Goal: Navigation & Orientation: Find specific page/section

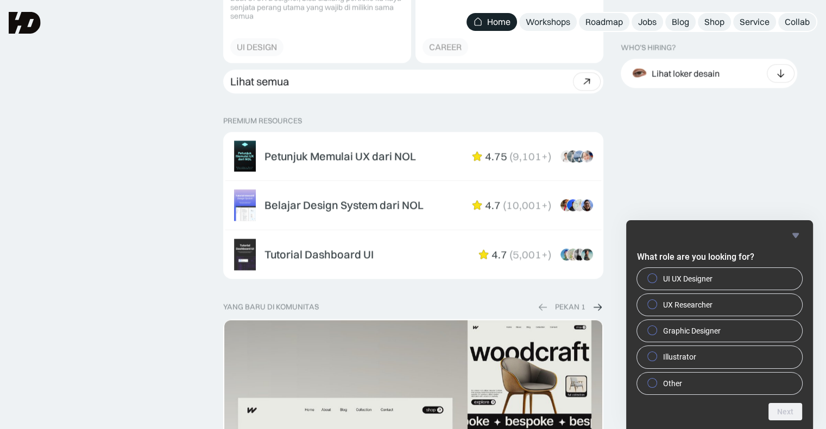
scroll to position [1648, 0]
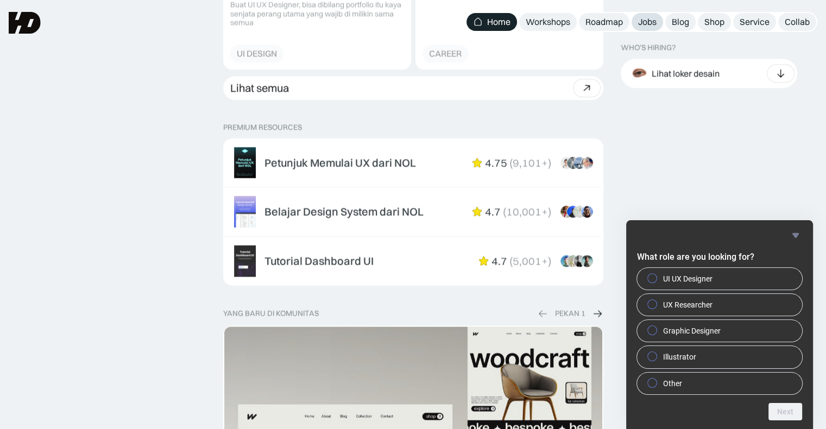
click at [631, 21] on link "Jobs" at bounding box center [646, 22] width 31 height 18
click at [615, 22] on div "Roadmap" at bounding box center [603, 21] width 37 height 11
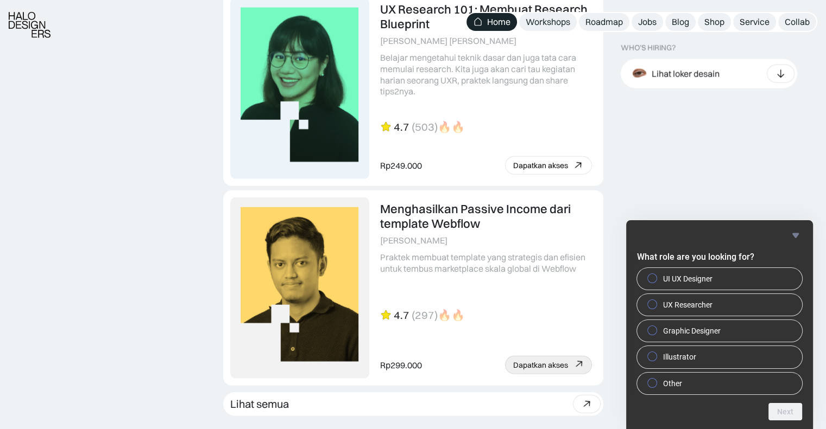
scroll to position [3048, 0]
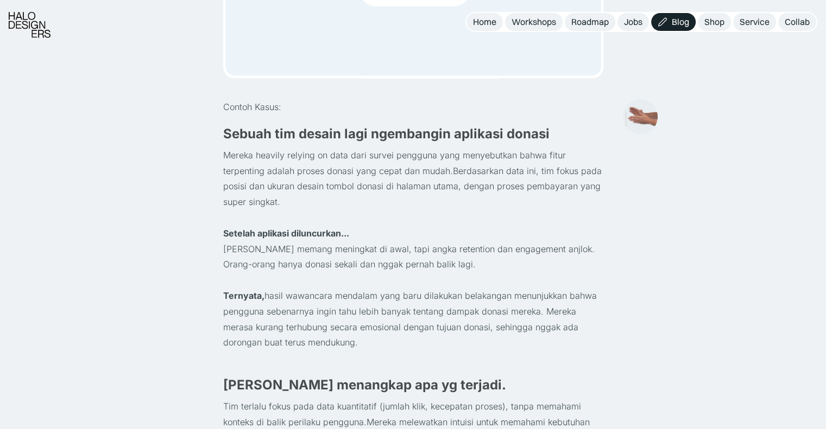
scroll to position [330, 0]
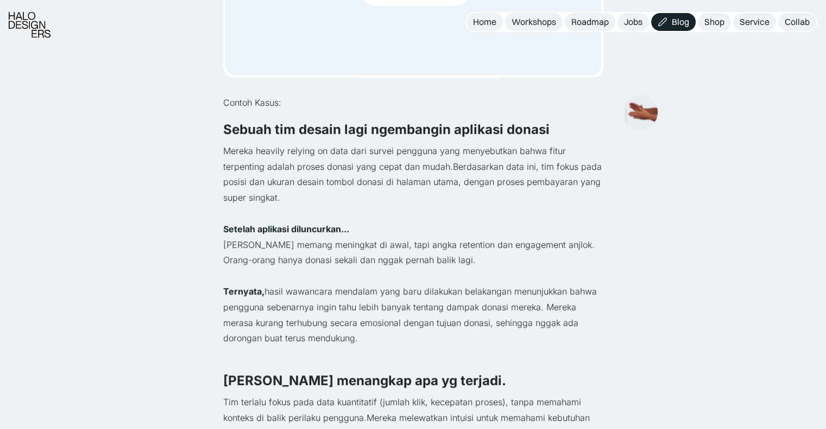
click at [515, 160] on p "Mereka heavily relying on data dari survei pengguna yang menyebutkan bahwa fitu…" at bounding box center [413, 174] width 380 height 62
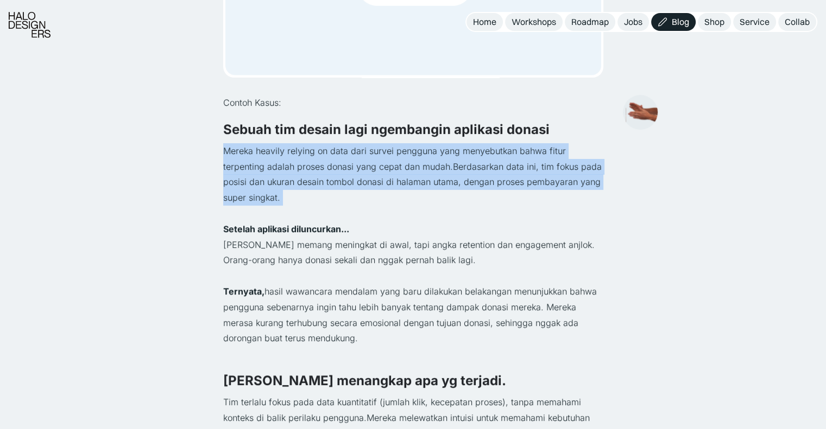
click at [515, 160] on p "Mereka heavily relying on data dari survei pengguna yang menyebutkan bahwa fitu…" at bounding box center [413, 174] width 380 height 62
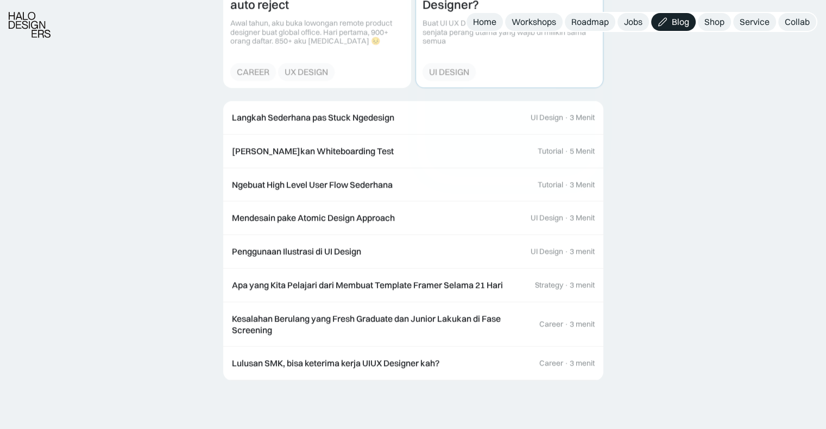
scroll to position [1314, 0]
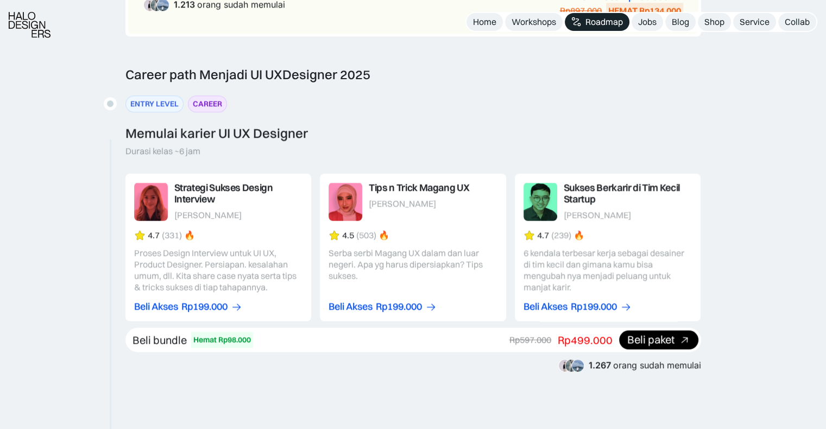
scroll to position [1051, 0]
